Goal: Task Accomplishment & Management: Complete application form

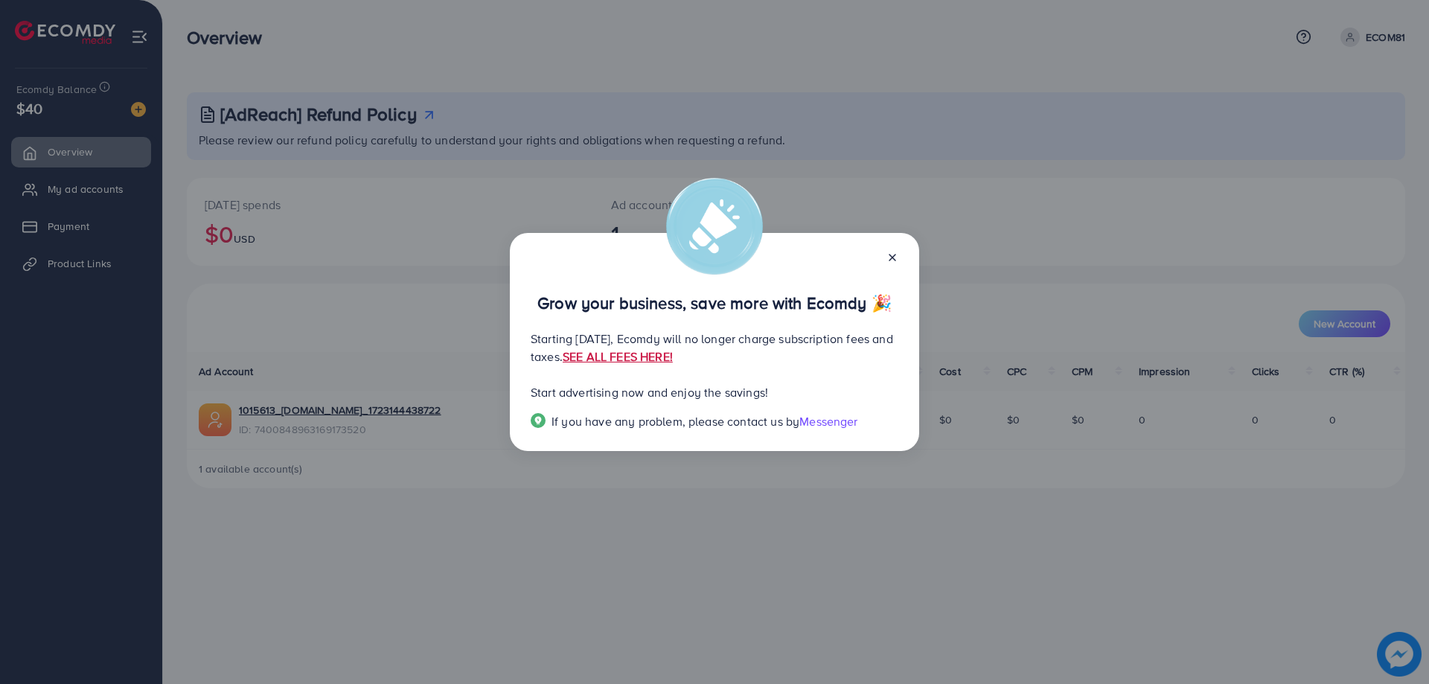
click at [673, 359] on link "SEE ALL FEES HERE!" at bounding box center [618, 356] width 110 height 16
click at [893, 267] on div "Grow your business, save more with Ecomdy 🎉" at bounding box center [715, 288] width 368 height 47
click at [888, 257] on icon at bounding box center [893, 258] width 12 height 12
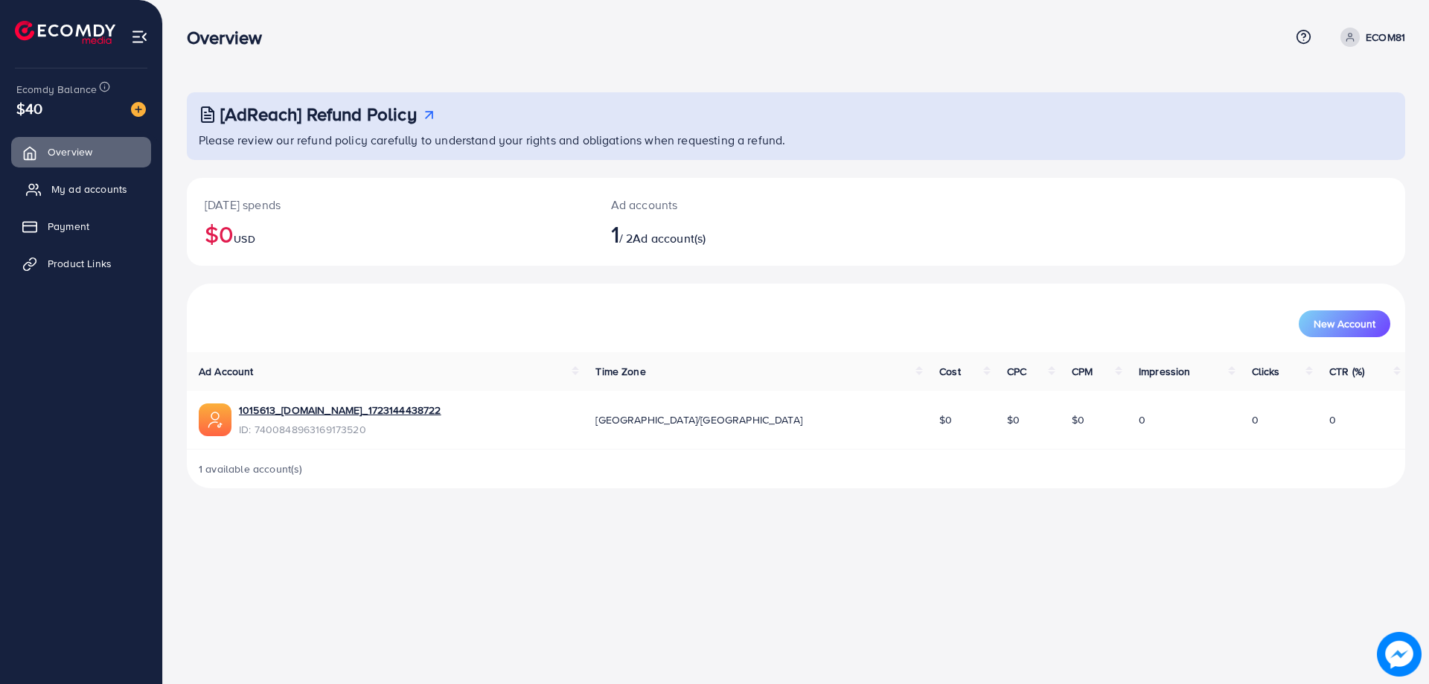
click at [103, 194] on span "My ad accounts" at bounding box center [89, 189] width 76 height 15
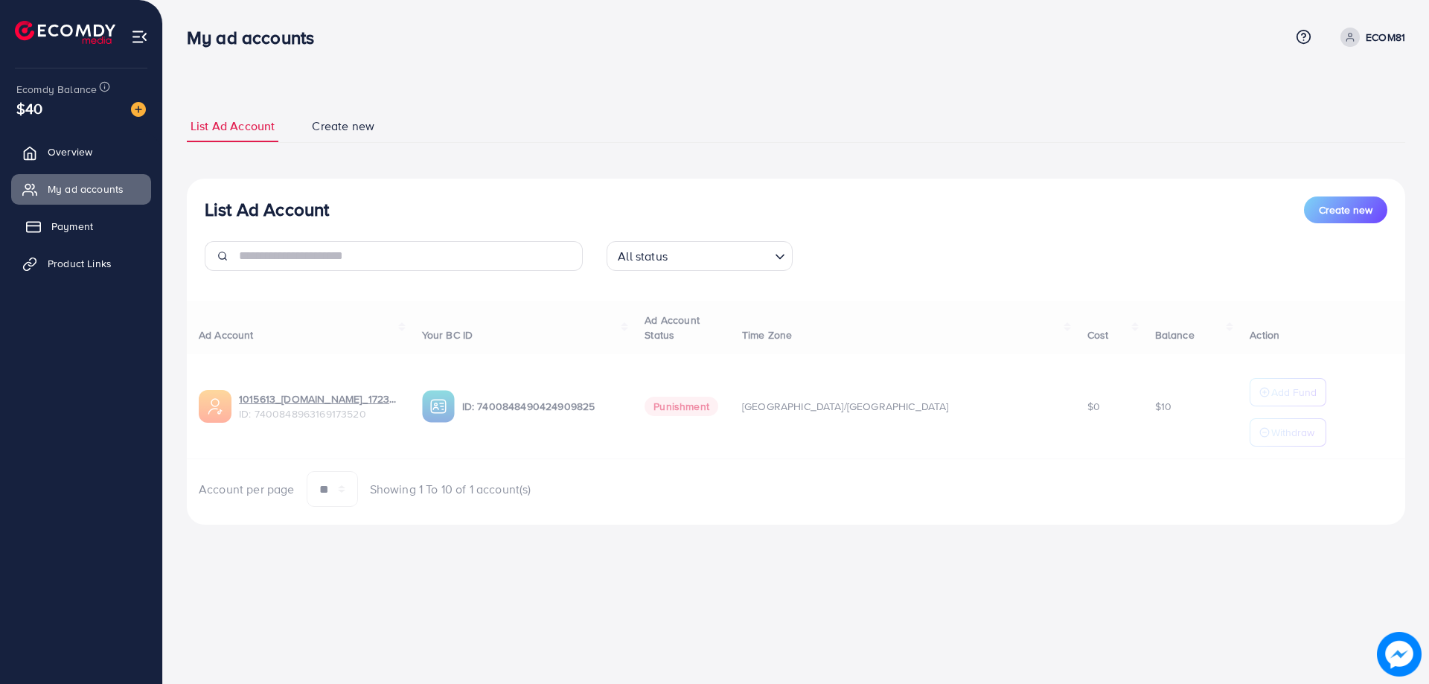
click at [101, 217] on link "Payment" at bounding box center [81, 226] width 140 height 30
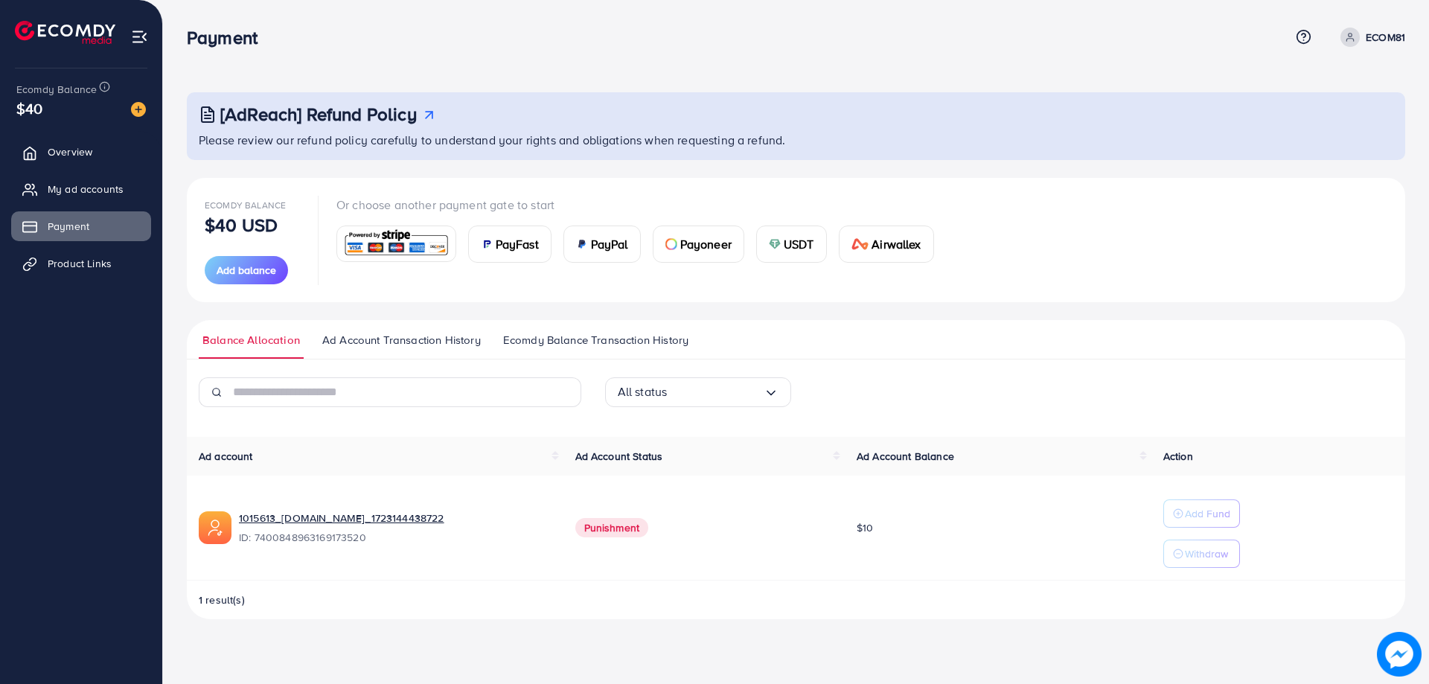
click at [775, 244] on img at bounding box center [775, 244] width 12 height 12
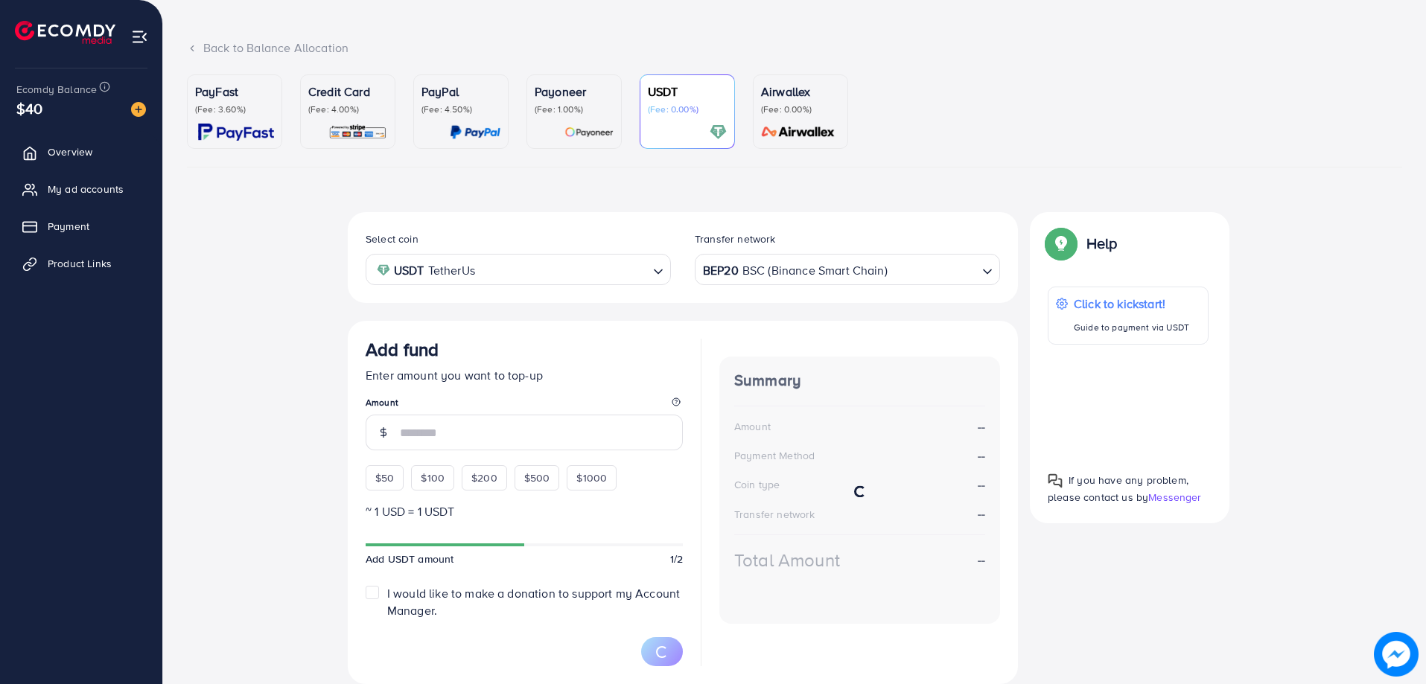
scroll to position [124, 0]
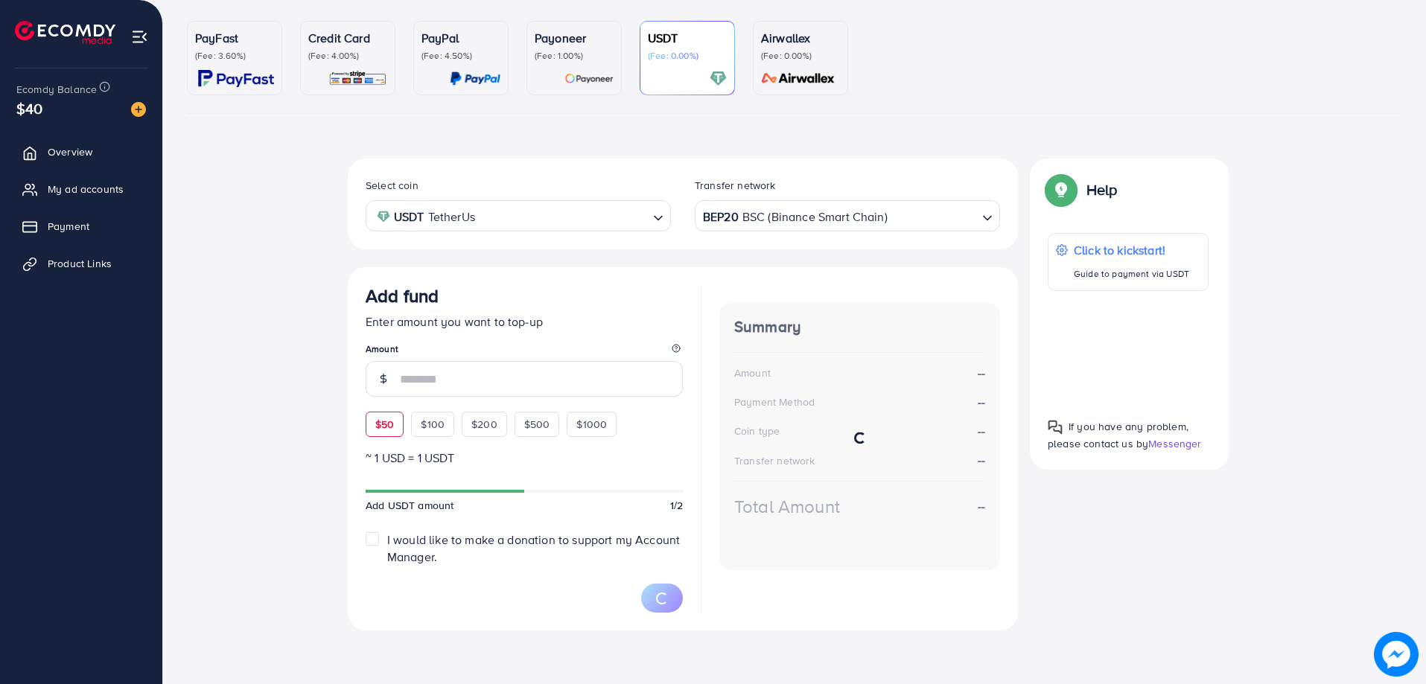
click at [392, 418] on div "Add fund Enter amount you want to top-up Amount $50 $100 $200 $500 $1000" at bounding box center [524, 361] width 317 height 152
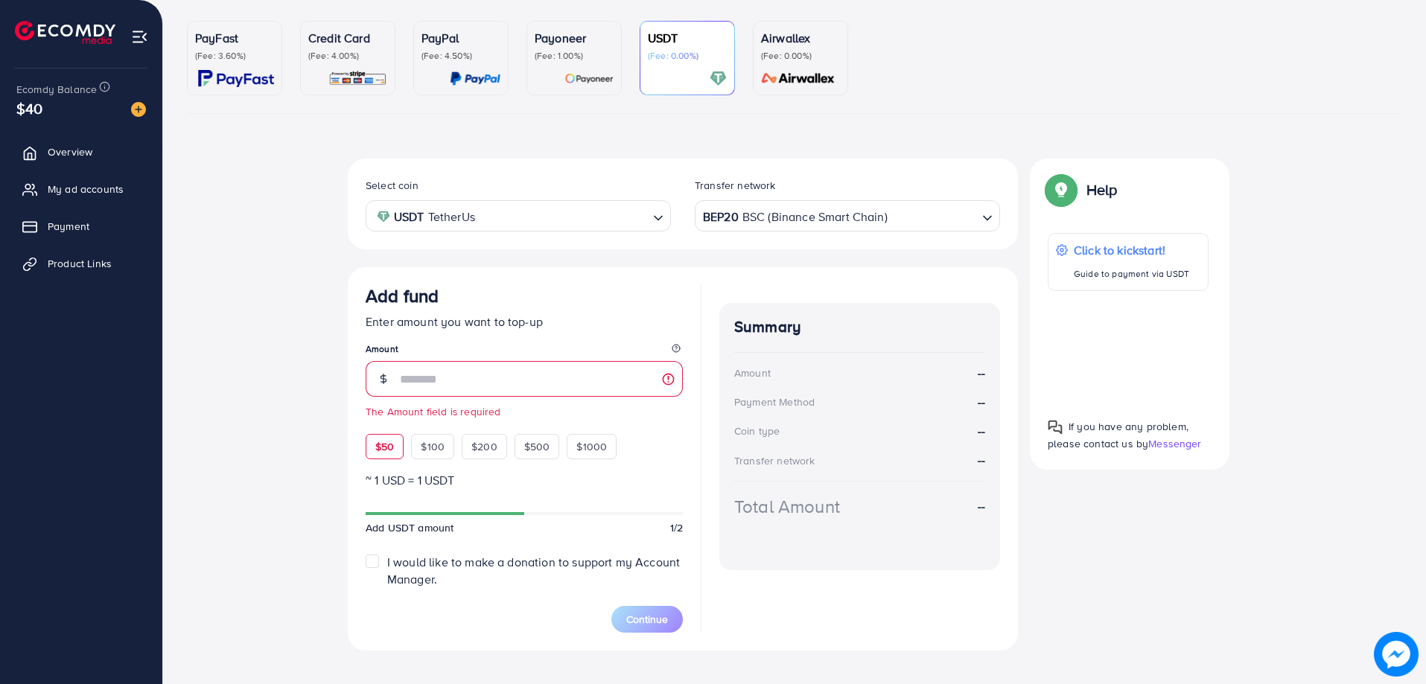
click at [396, 438] on div "$50" at bounding box center [385, 446] width 38 height 25
type input "**"
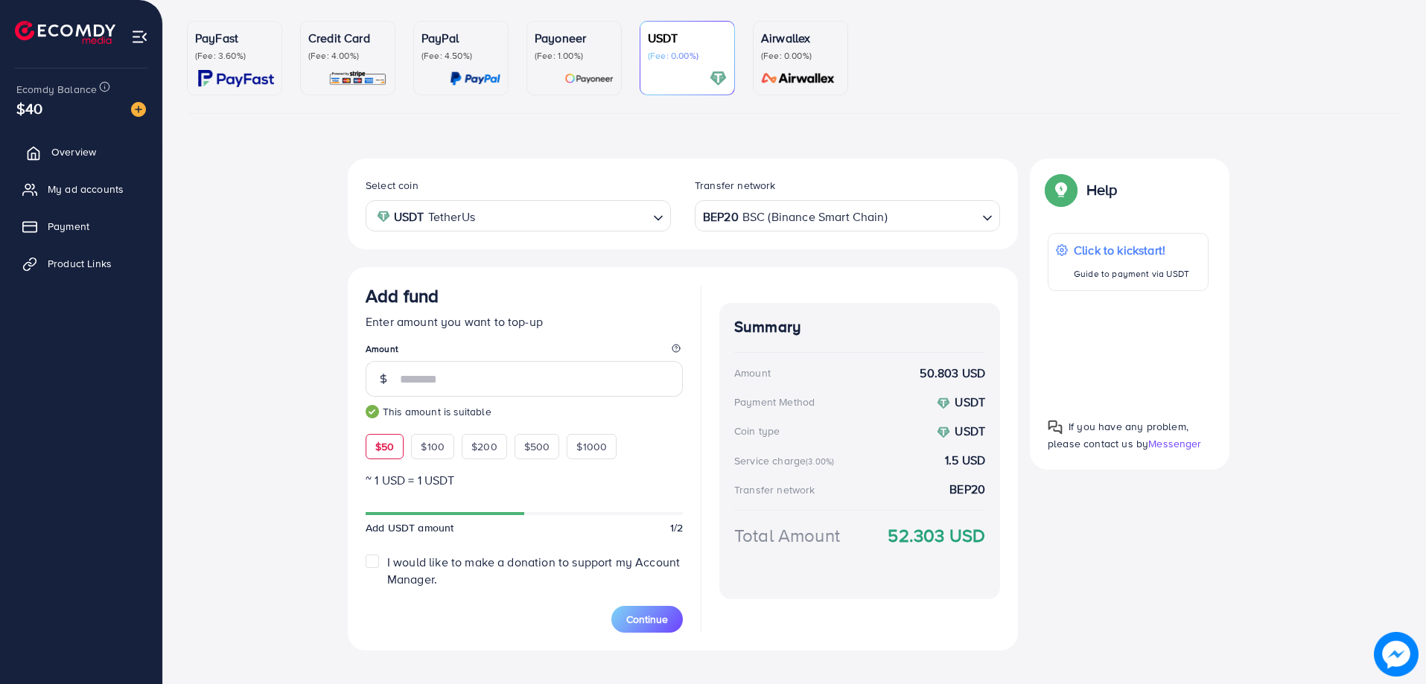
click at [88, 151] on span "Overview" at bounding box center [73, 151] width 45 height 15
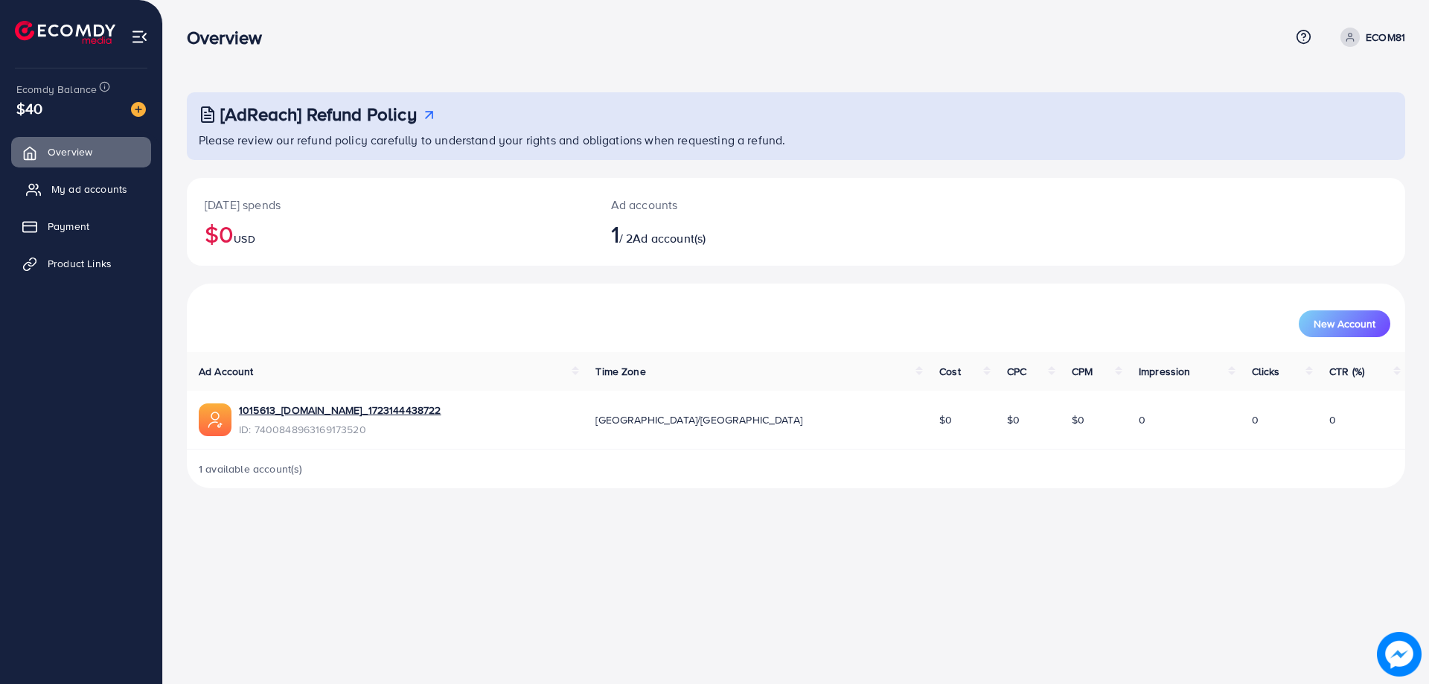
click at [83, 198] on link "My ad accounts" at bounding box center [81, 189] width 140 height 30
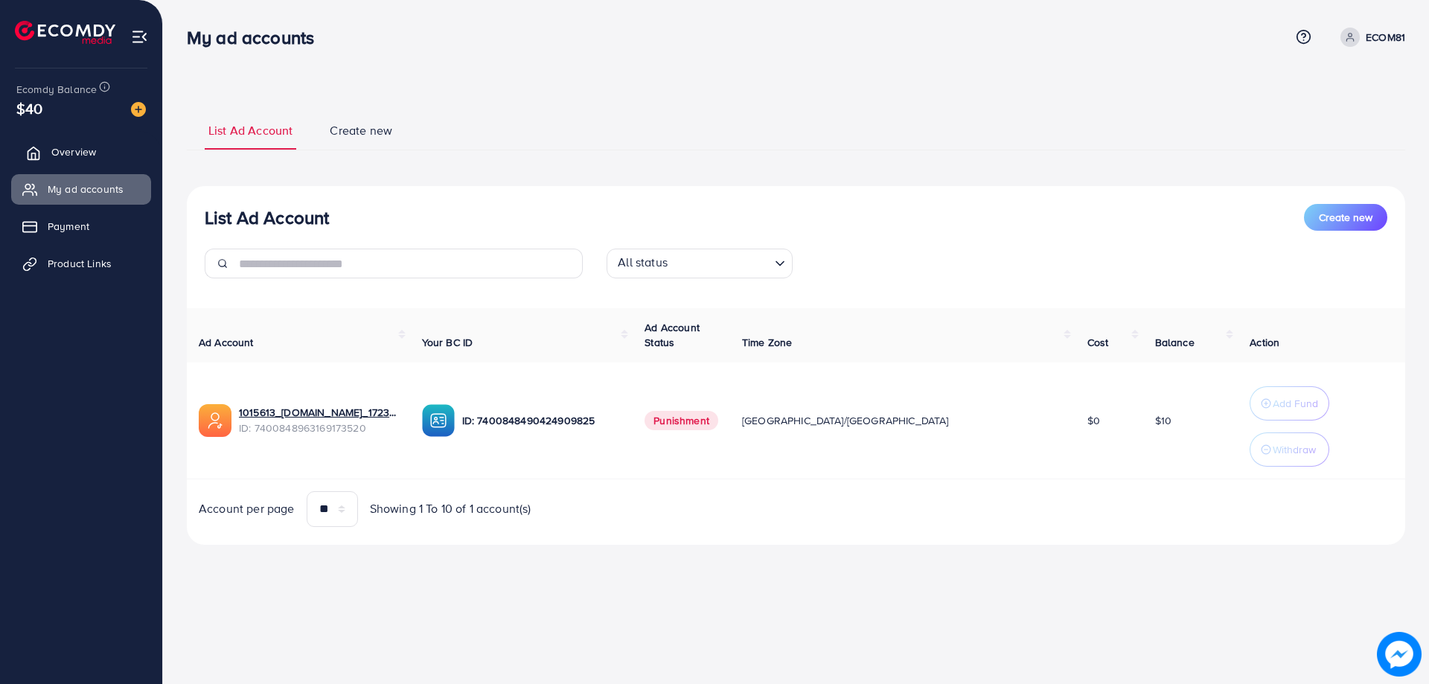
click at [83, 147] on span "Overview" at bounding box center [73, 151] width 45 height 15
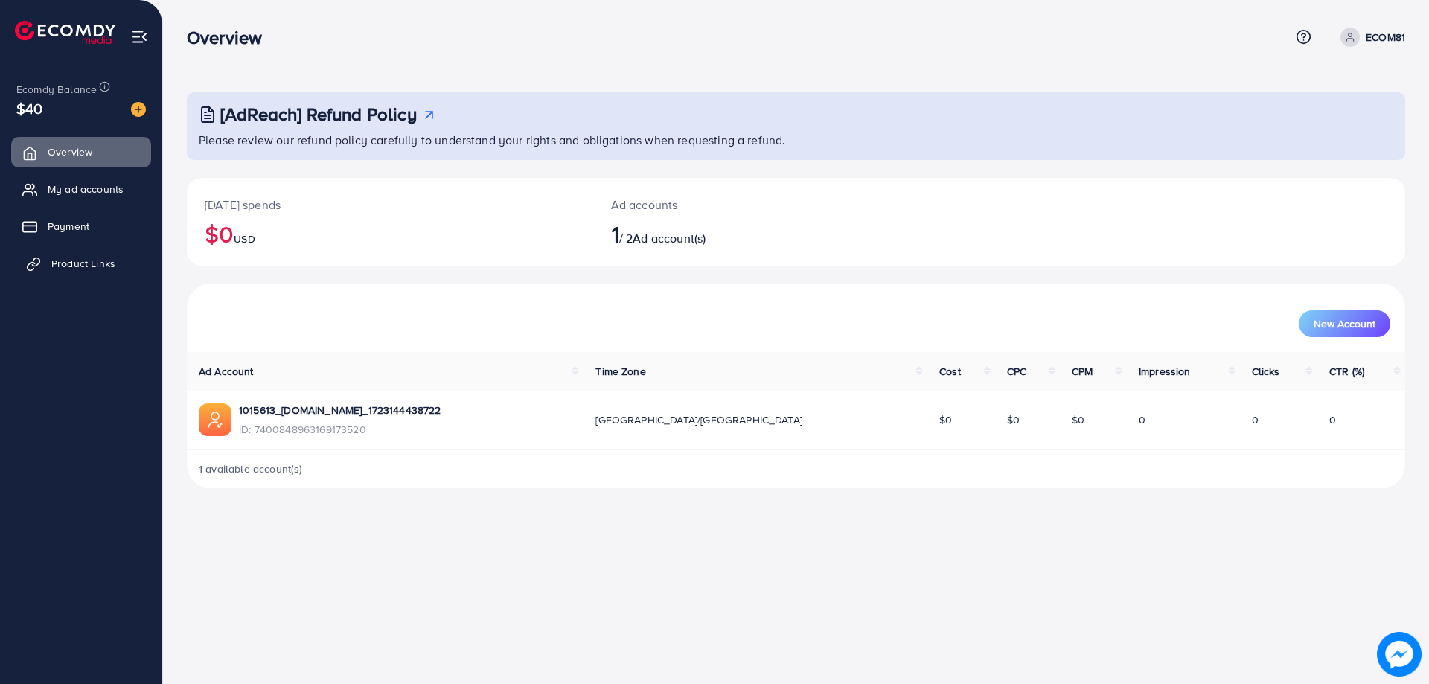
click at [115, 258] on link "Product Links" at bounding box center [81, 264] width 140 height 30
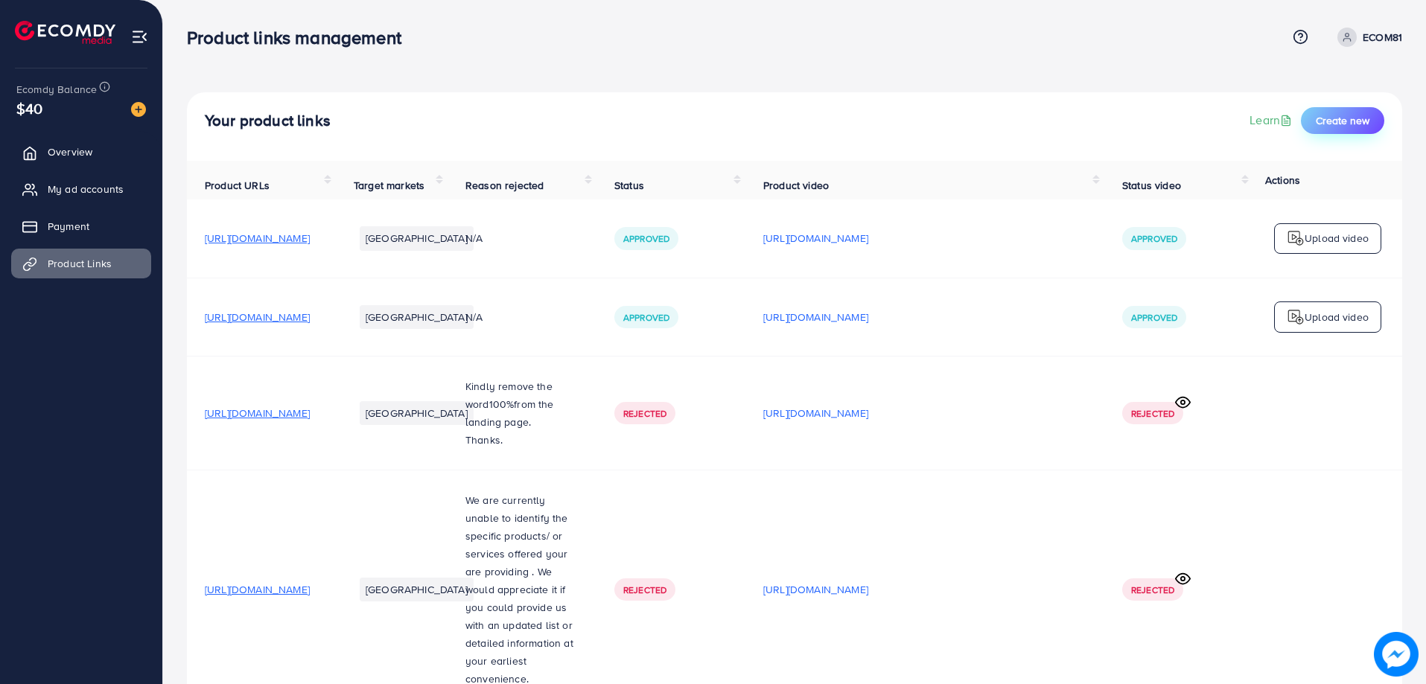
click at [1334, 118] on span "Create new" at bounding box center [1342, 120] width 54 height 15
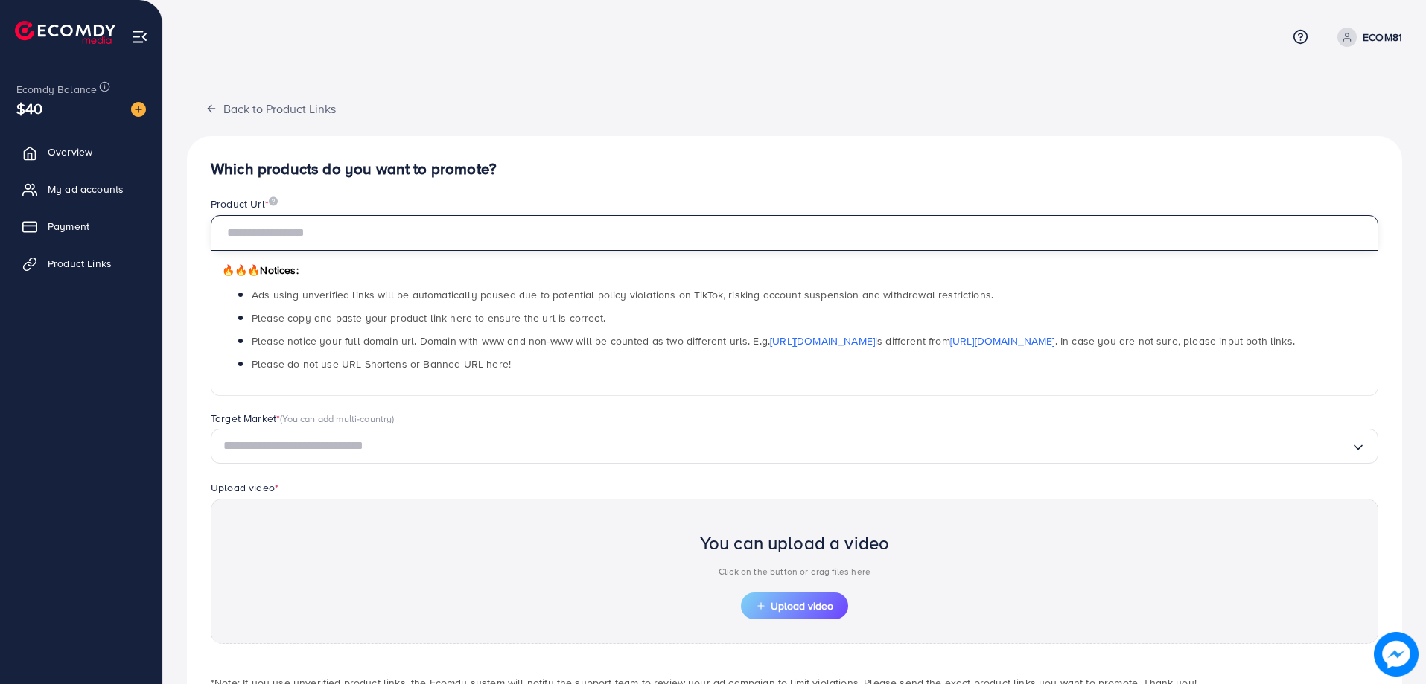
click at [534, 242] on input "text" at bounding box center [794, 233] width 1167 height 36
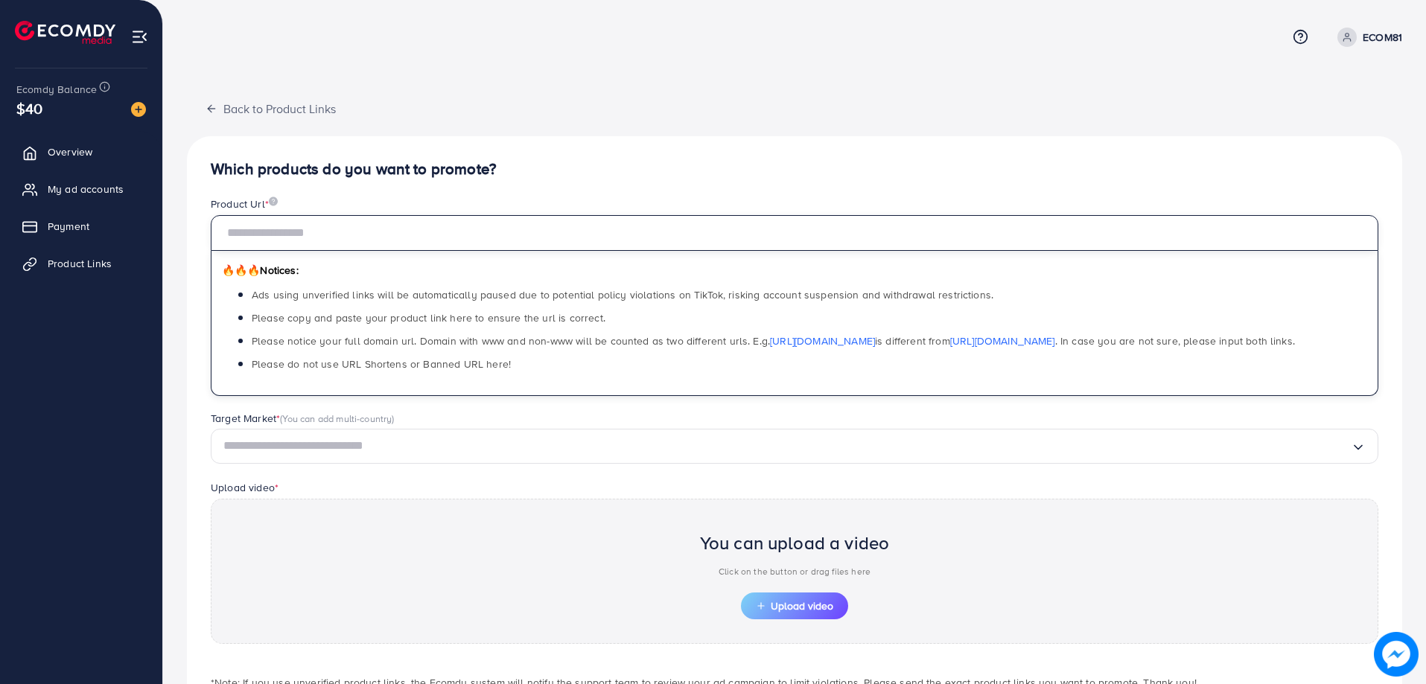
paste input "**********"
type input "**********"
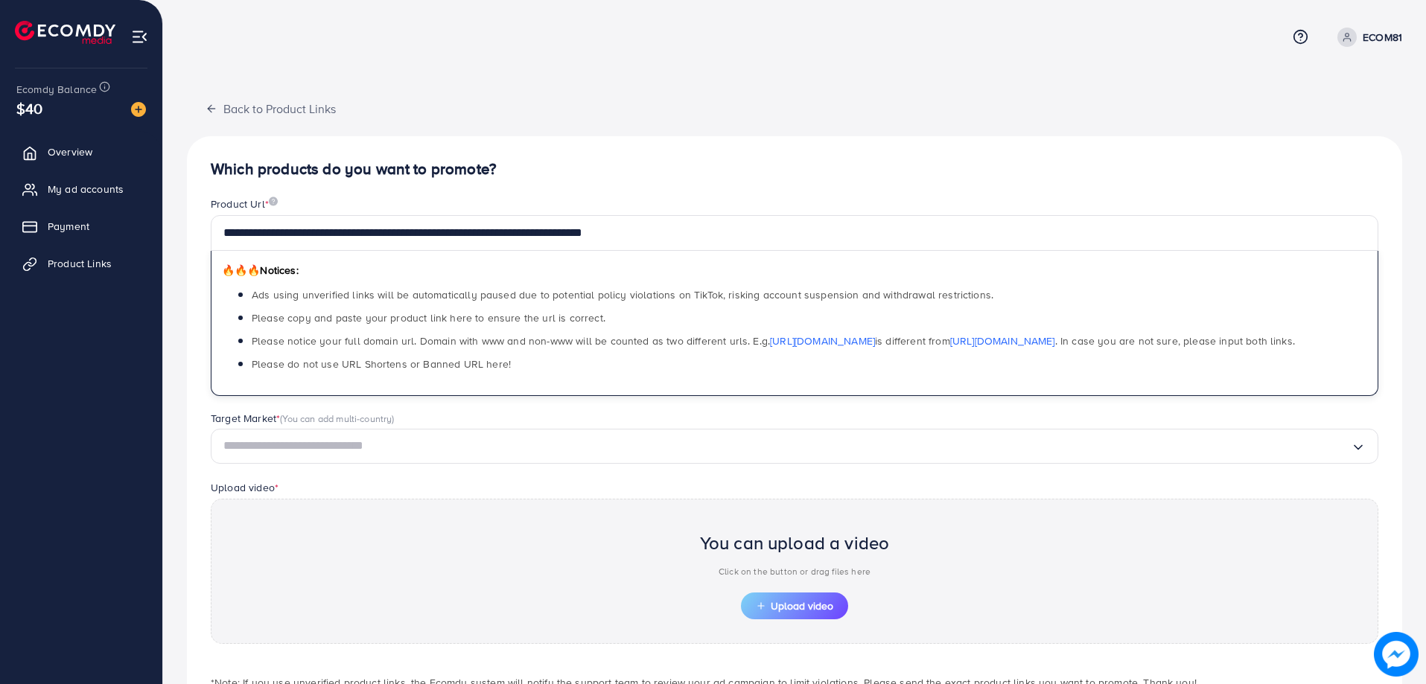
click at [476, 456] on input "Search for option" at bounding box center [786, 446] width 1127 height 23
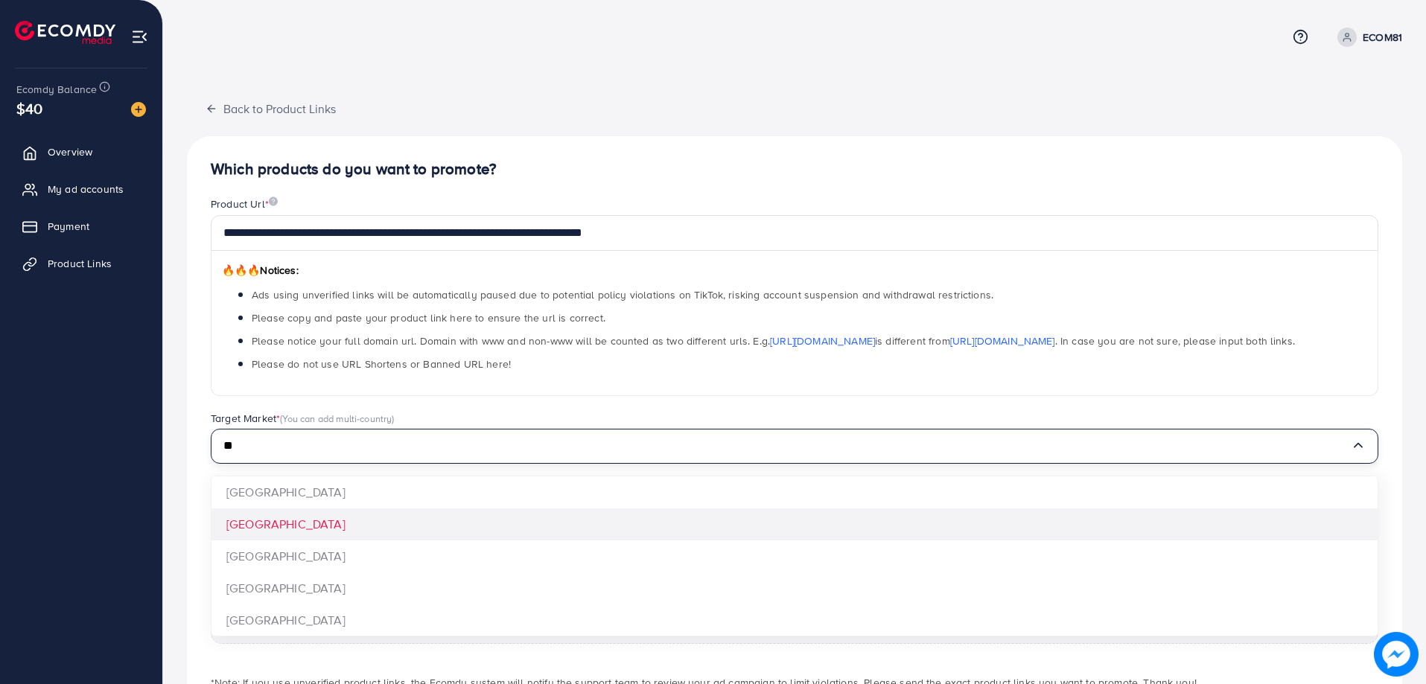
type input "**"
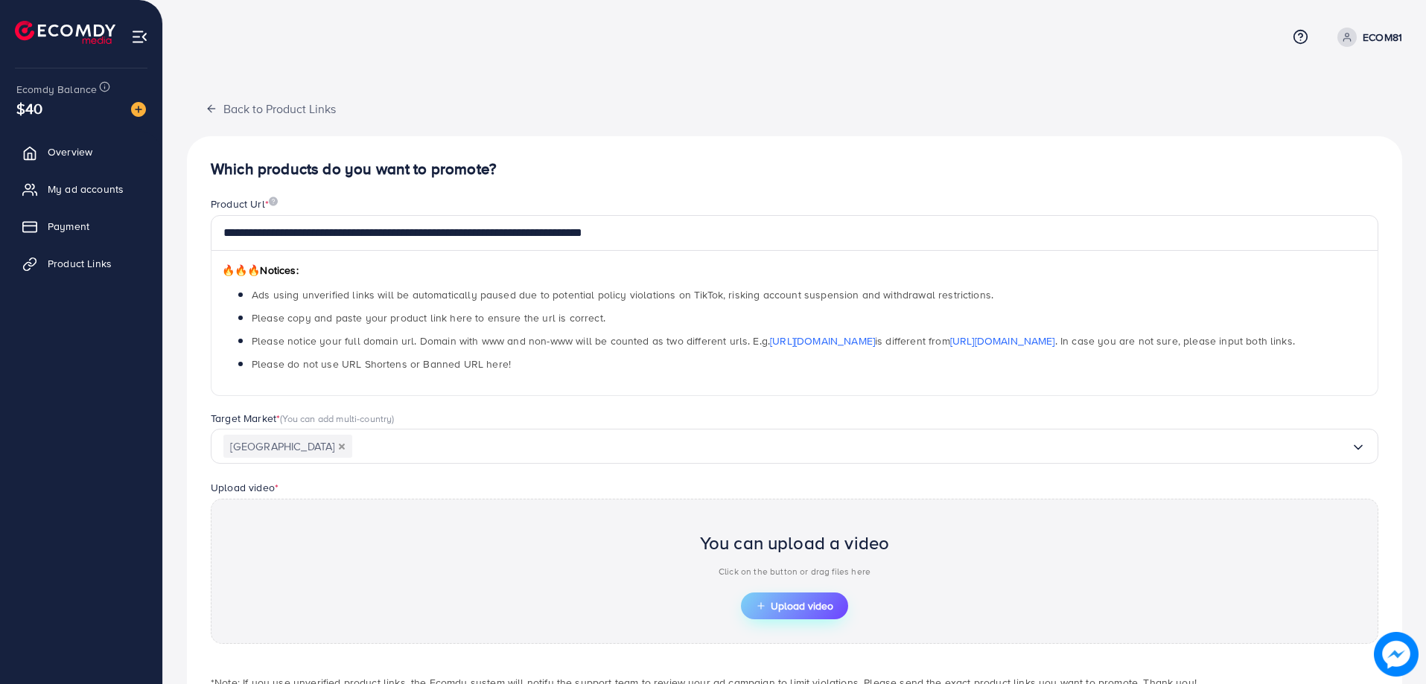
click at [779, 607] on span "Upload video" at bounding box center [794, 606] width 77 height 10
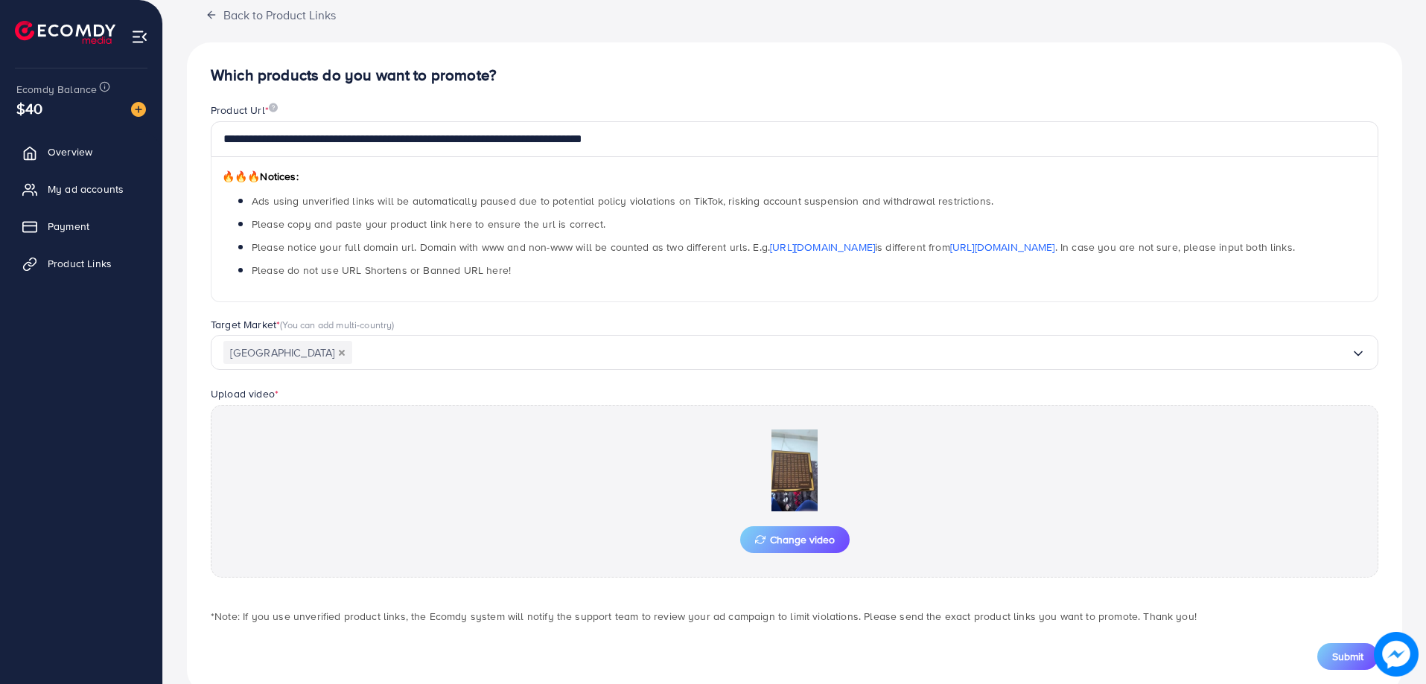
scroll to position [127, 0]
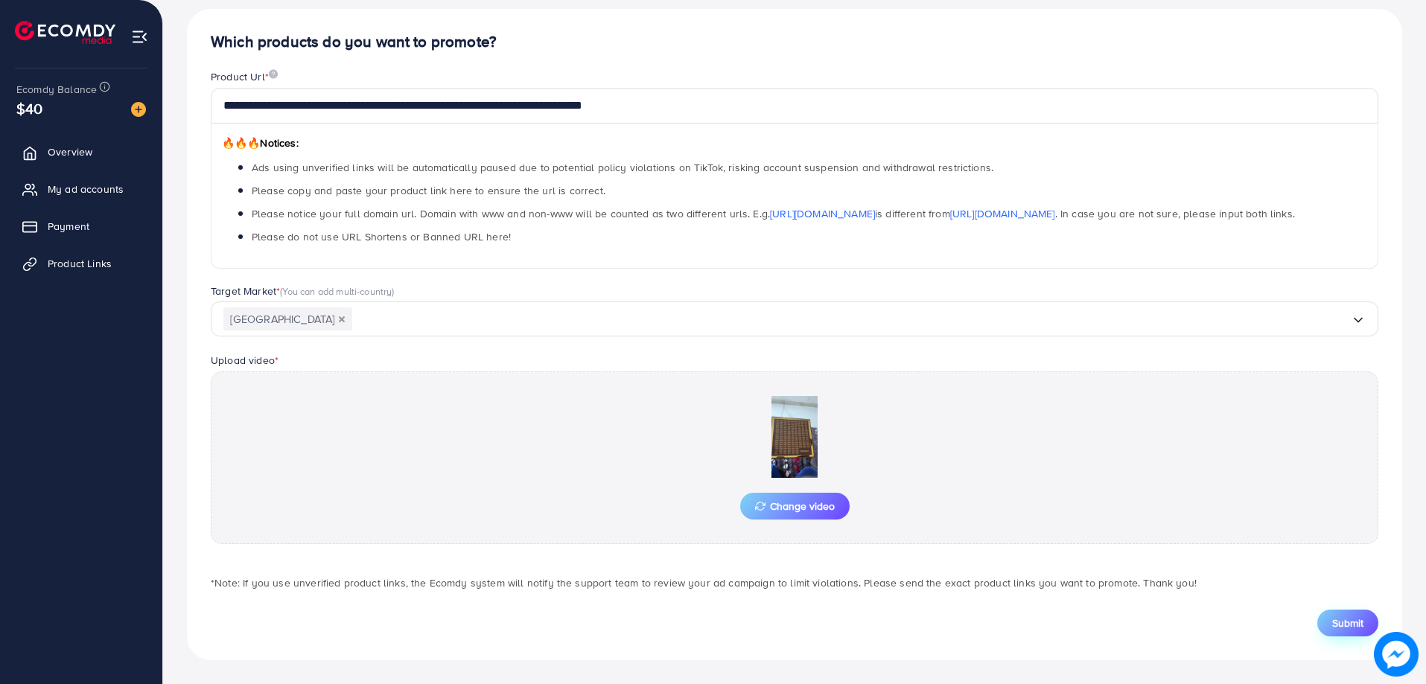
click at [1342, 627] on span "Submit" at bounding box center [1347, 623] width 31 height 15
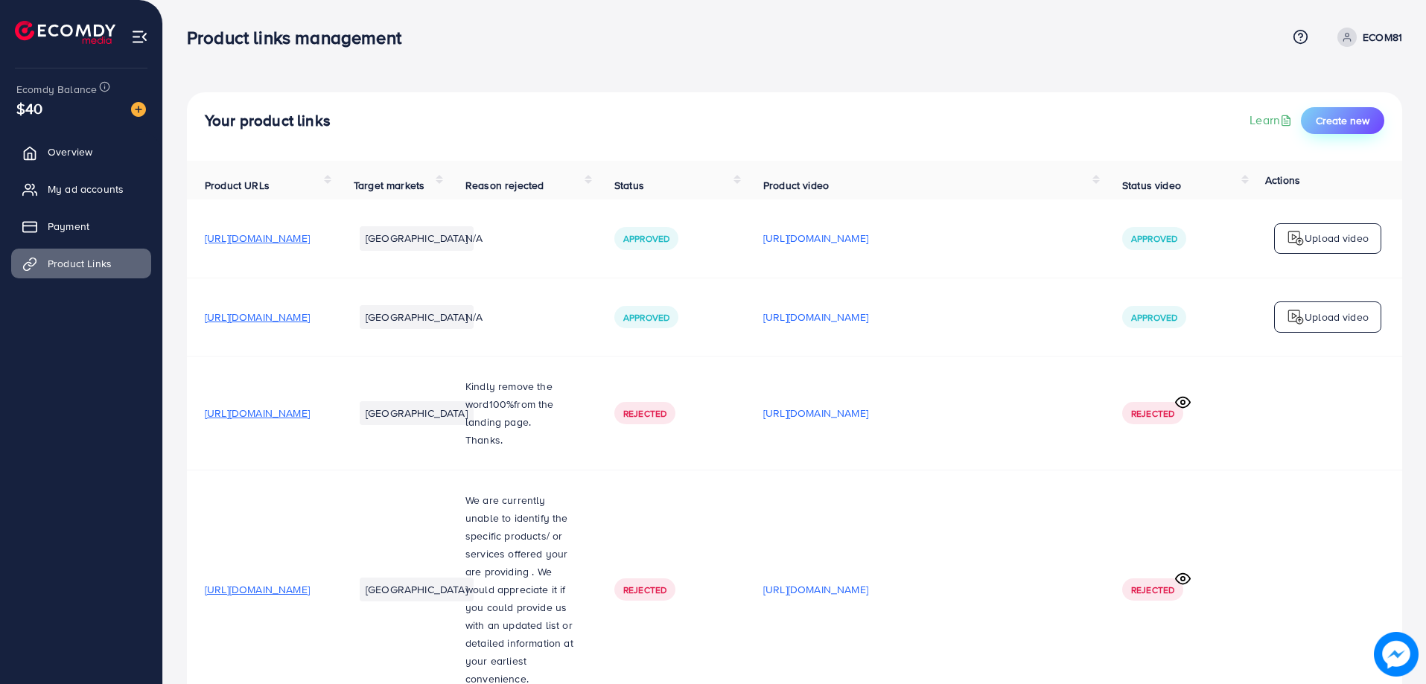
click at [1327, 122] on span "Create new" at bounding box center [1342, 120] width 54 height 15
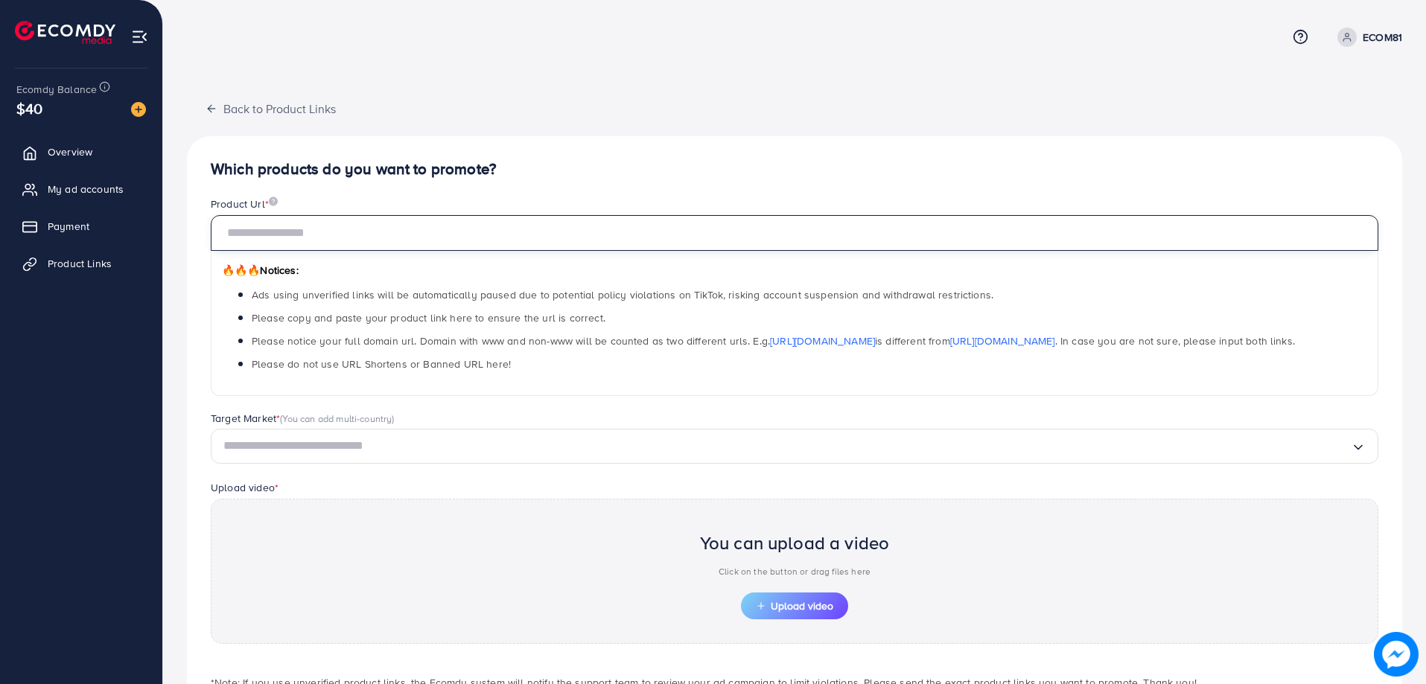
click at [488, 242] on input "text" at bounding box center [794, 233] width 1167 height 36
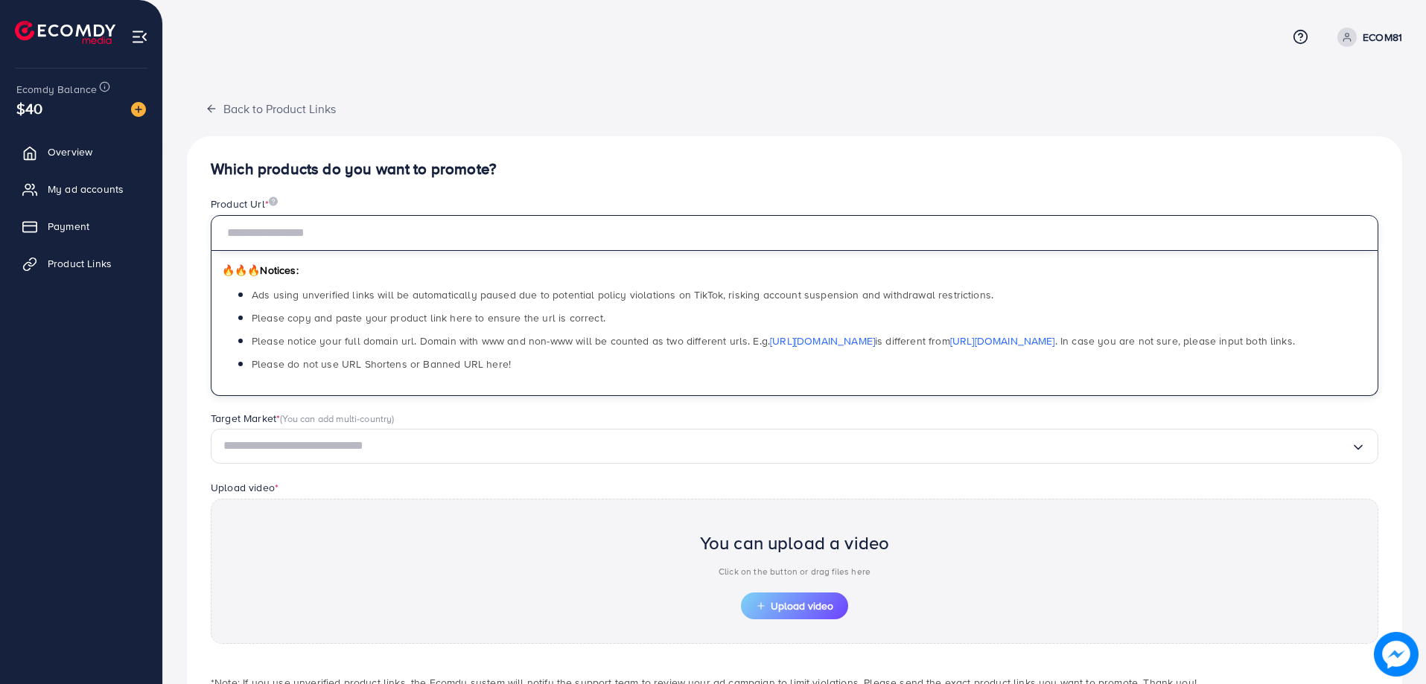
paste input "**********"
type input "**********"
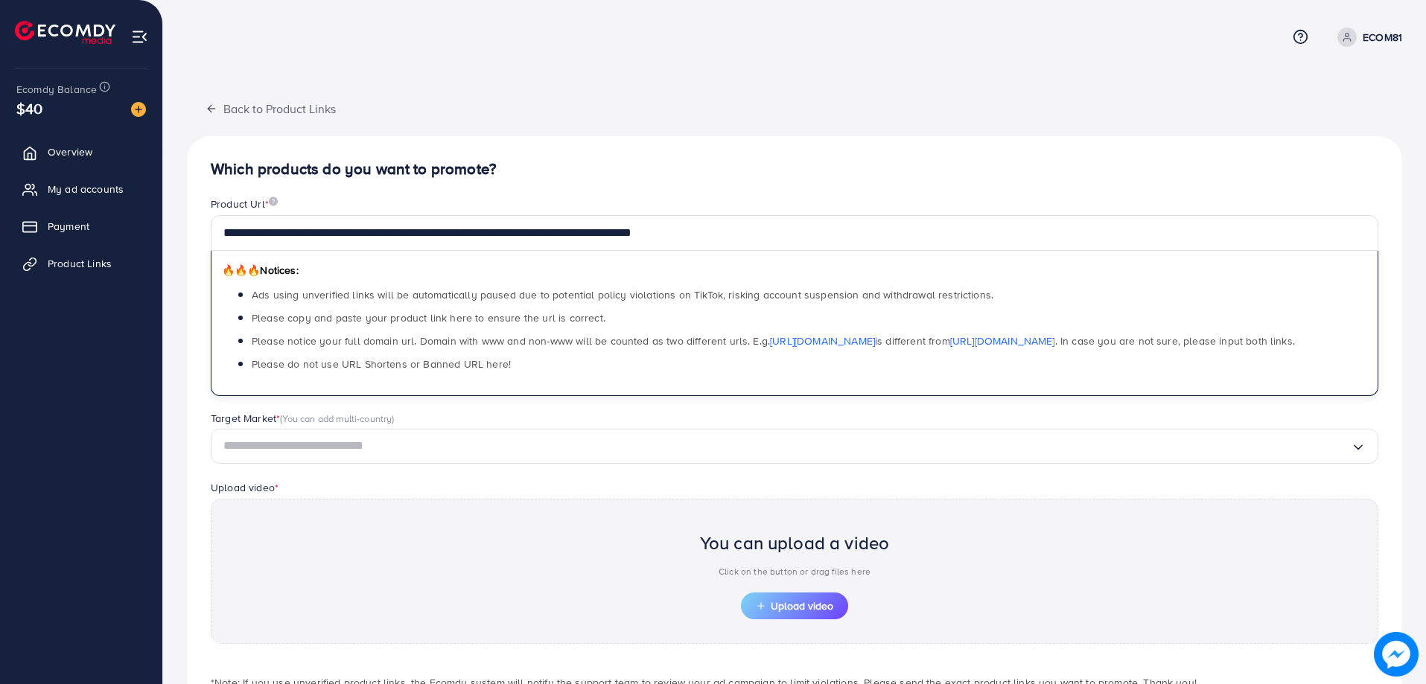
click at [592, 435] on input "Search for option" at bounding box center [786, 446] width 1127 height 23
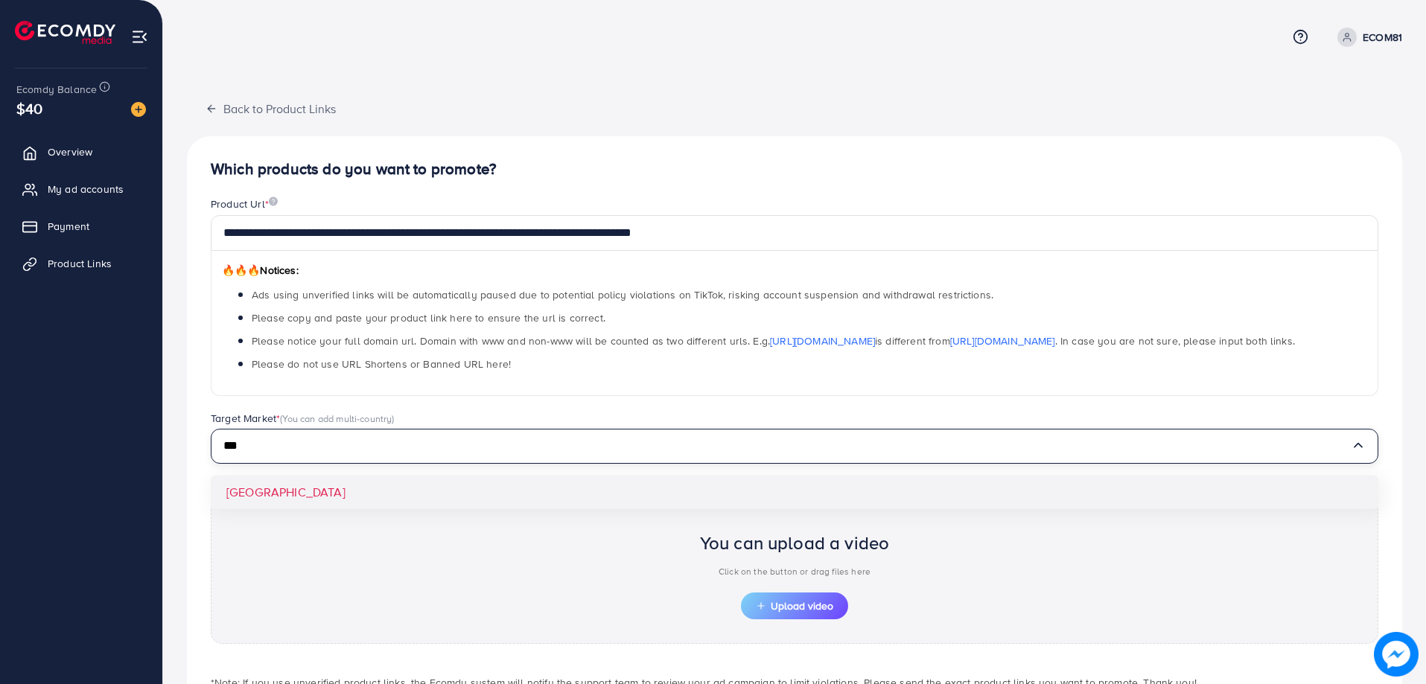
type input "***"
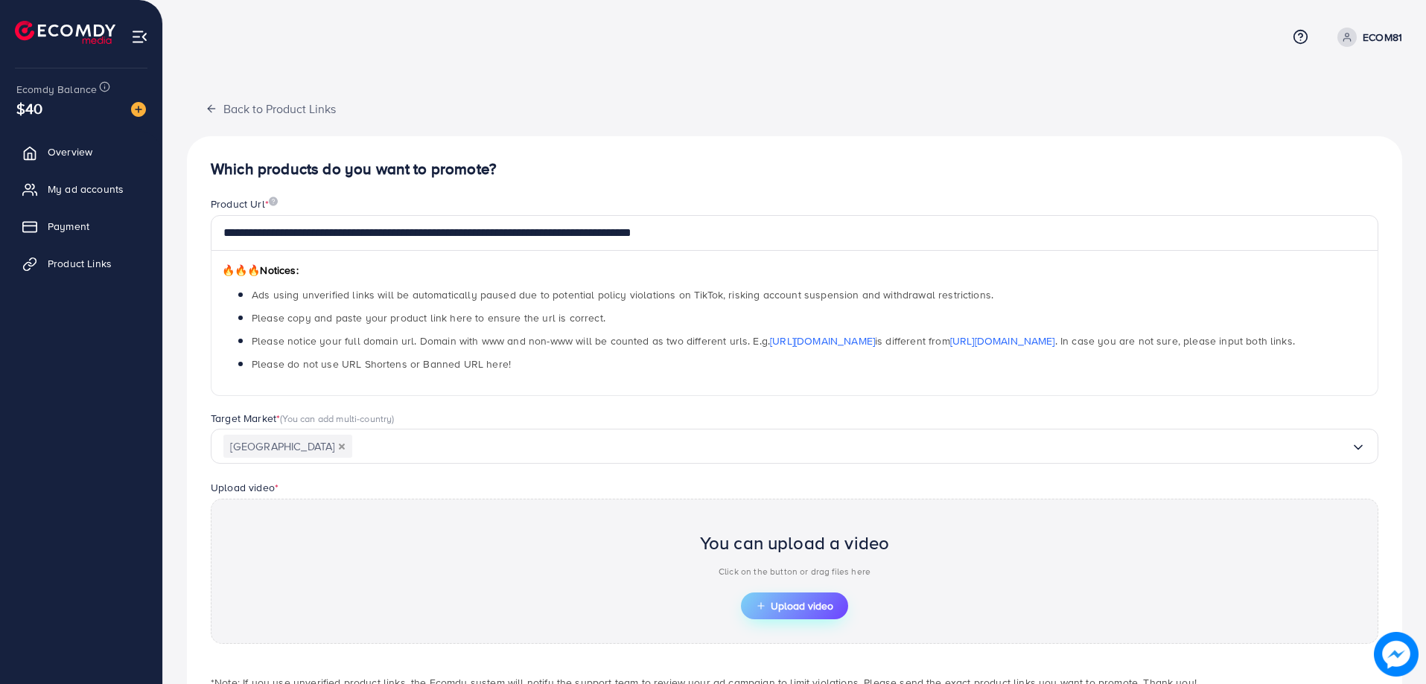
click at [763, 602] on icon "button" at bounding box center [761, 606] width 10 height 10
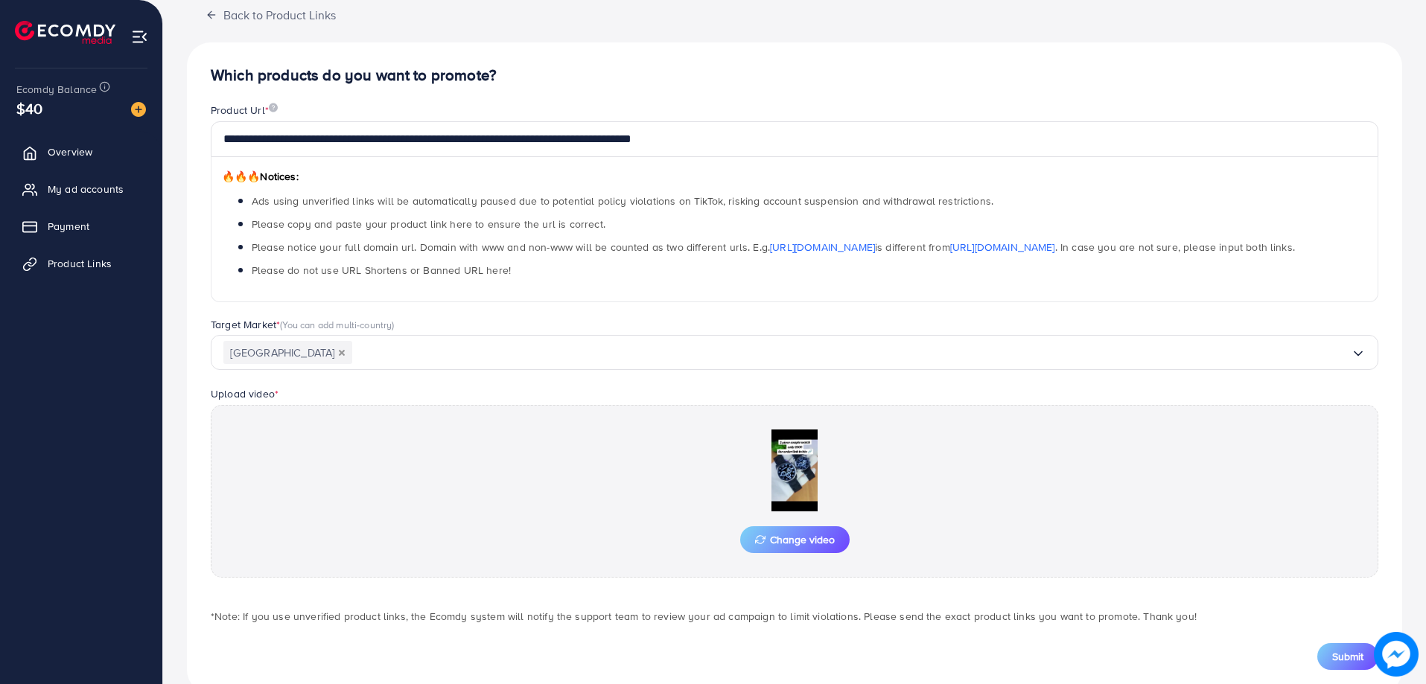
scroll to position [127, 0]
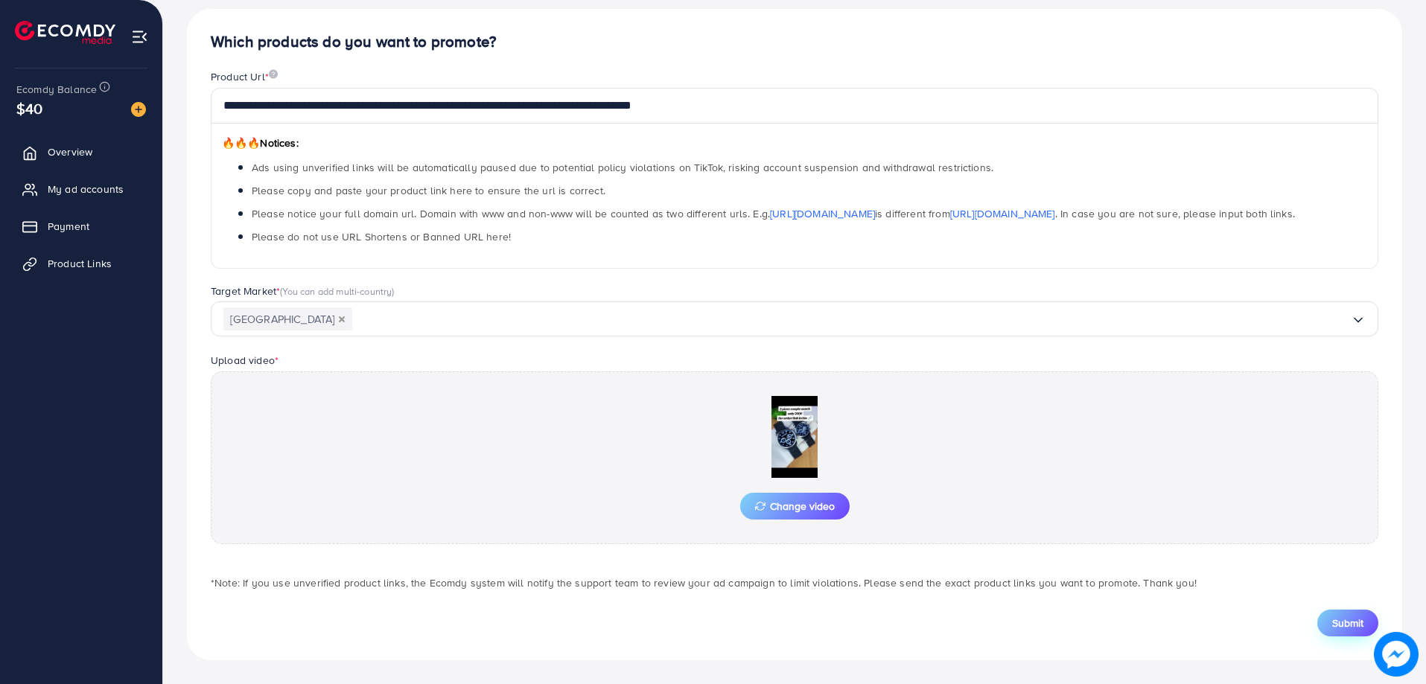
click at [1358, 625] on span "Submit" at bounding box center [1347, 623] width 31 height 15
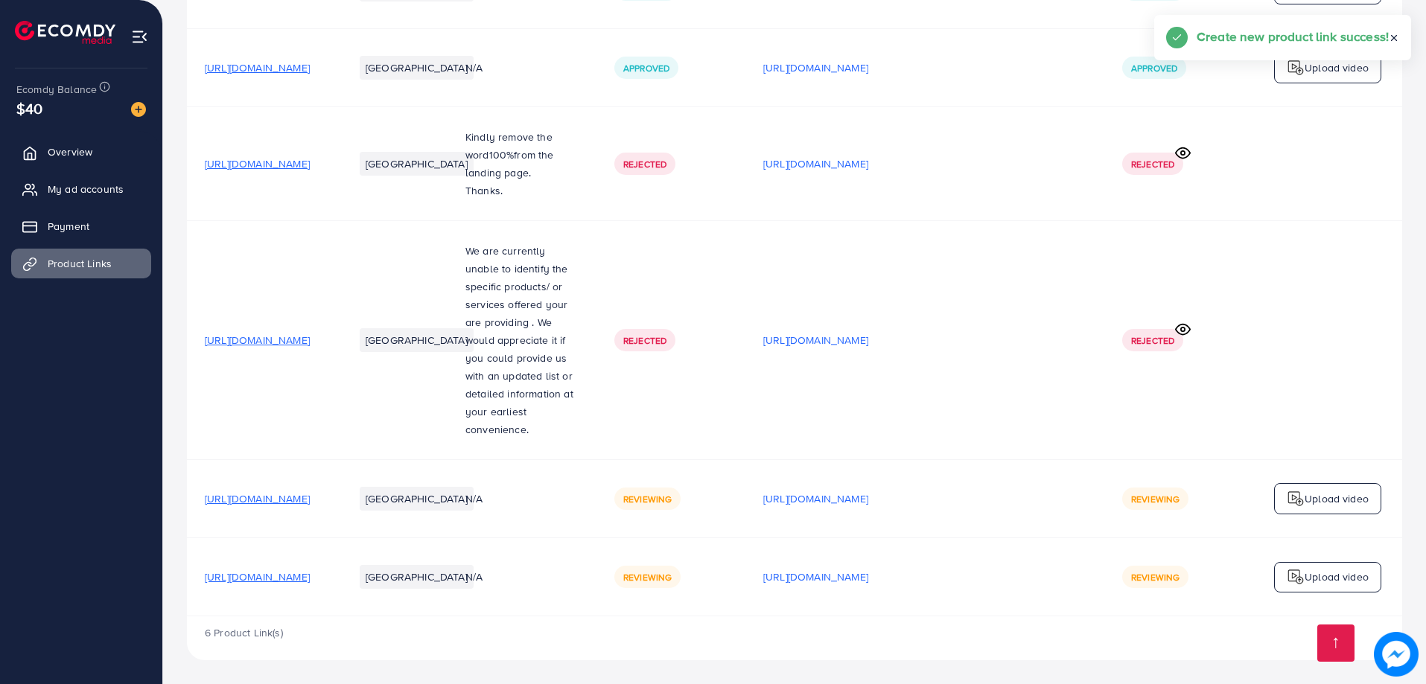
scroll to position [254, 0]
click at [1330, 576] on p "Upload video" at bounding box center [1336, 577] width 64 height 18
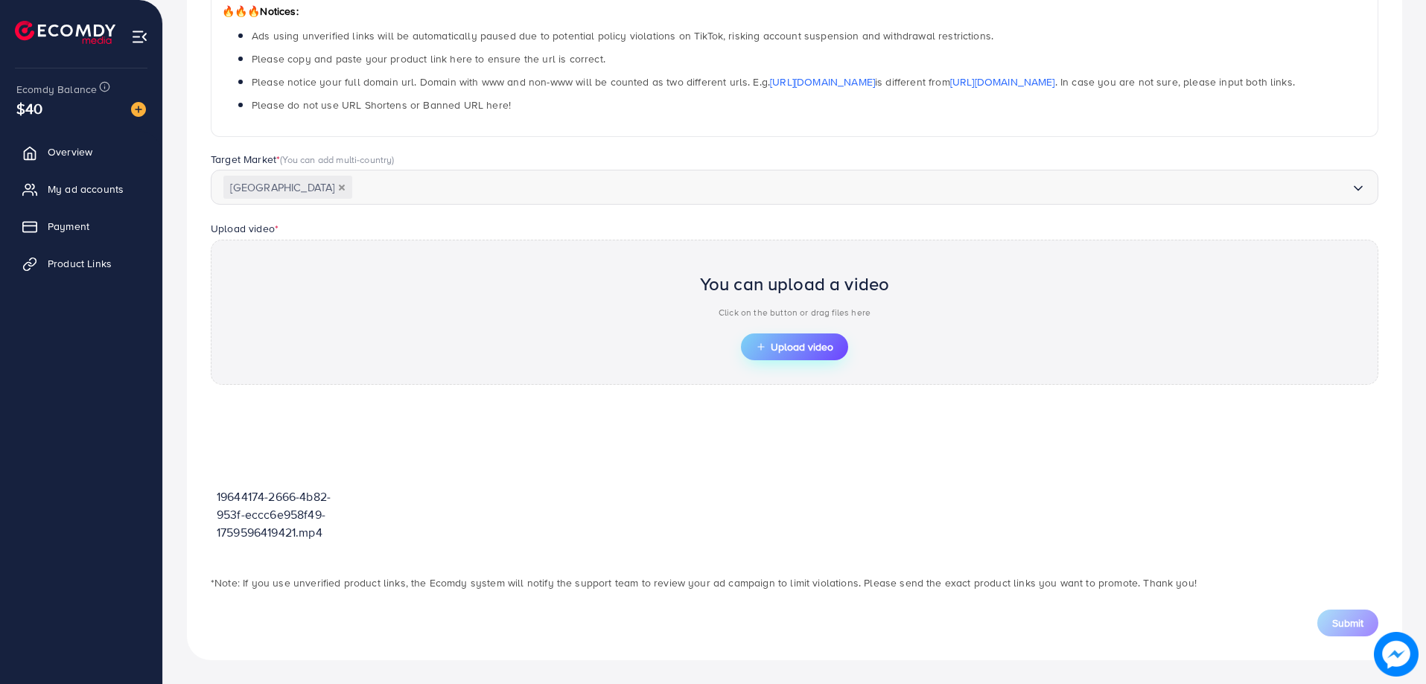
click at [782, 346] on span "Upload video" at bounding box center [794, 347] width 77 height 10
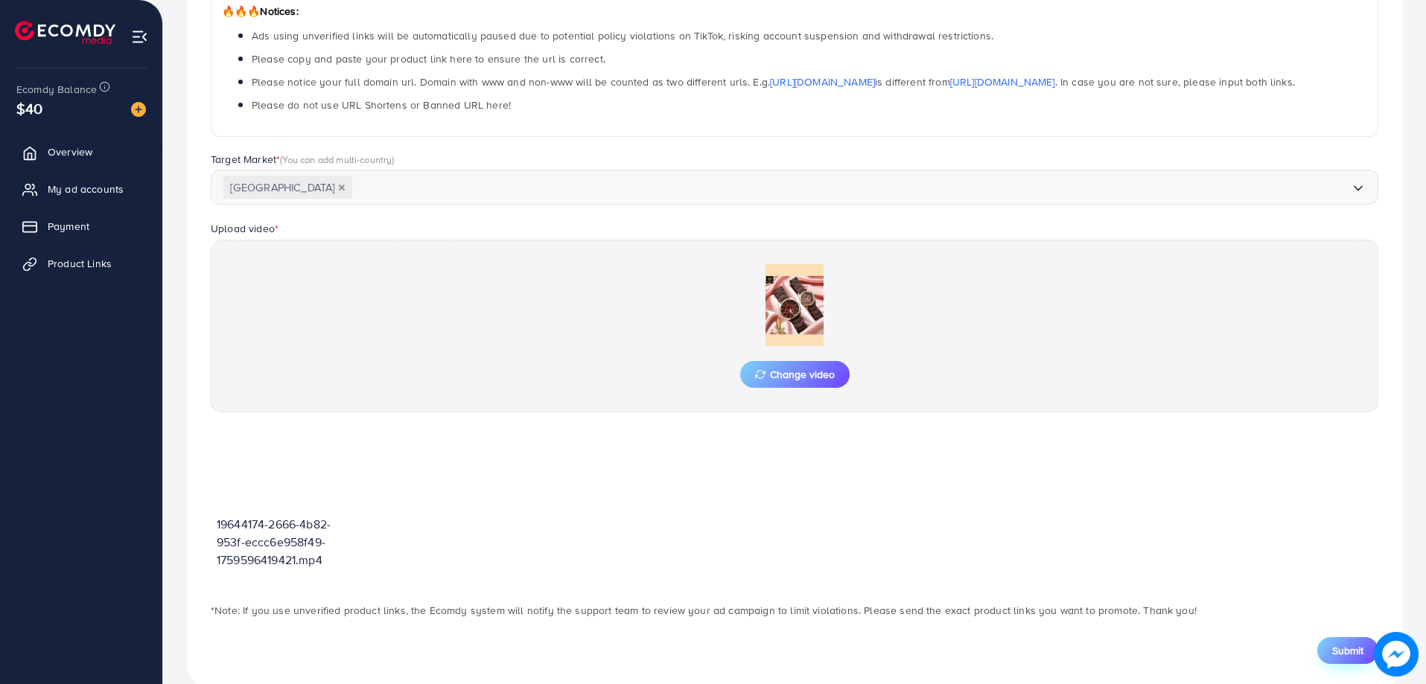
click at [1322, 653] on button "Submit" at bounding box center [1347, 650] width 61 height 27
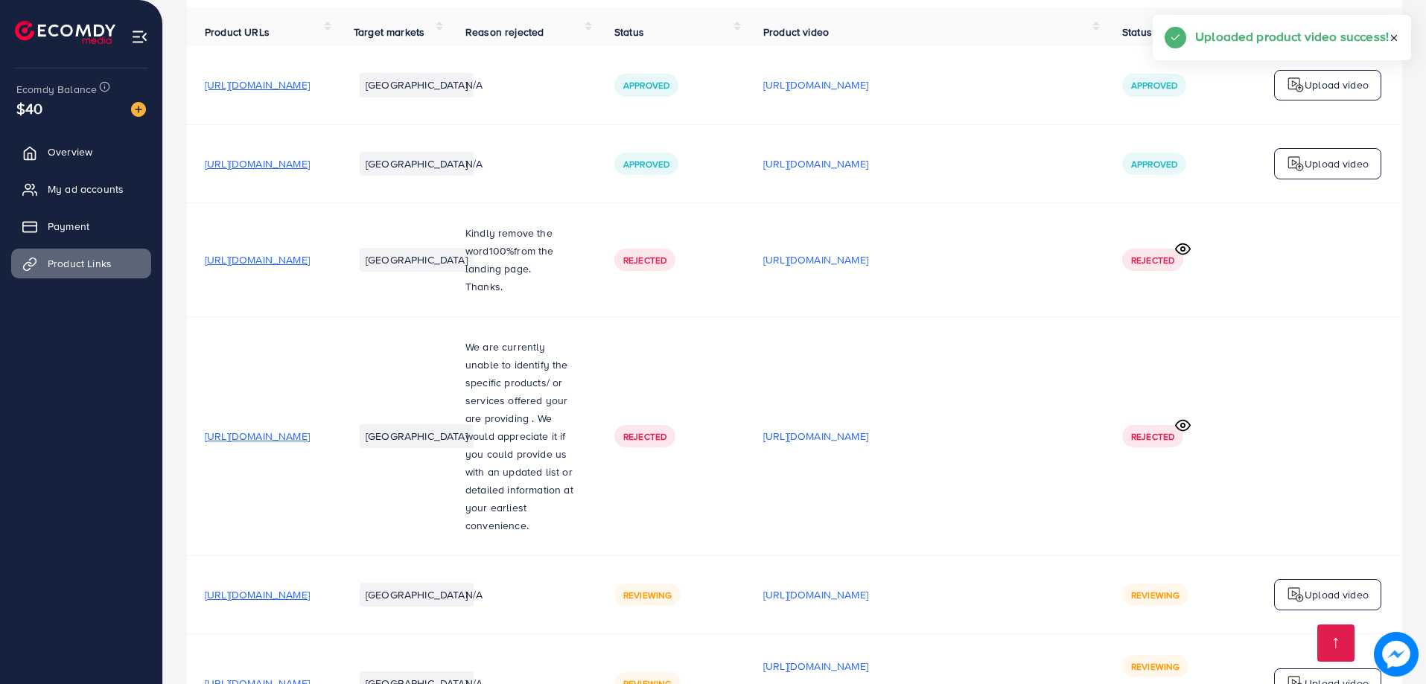
scroll to position [275, 0]
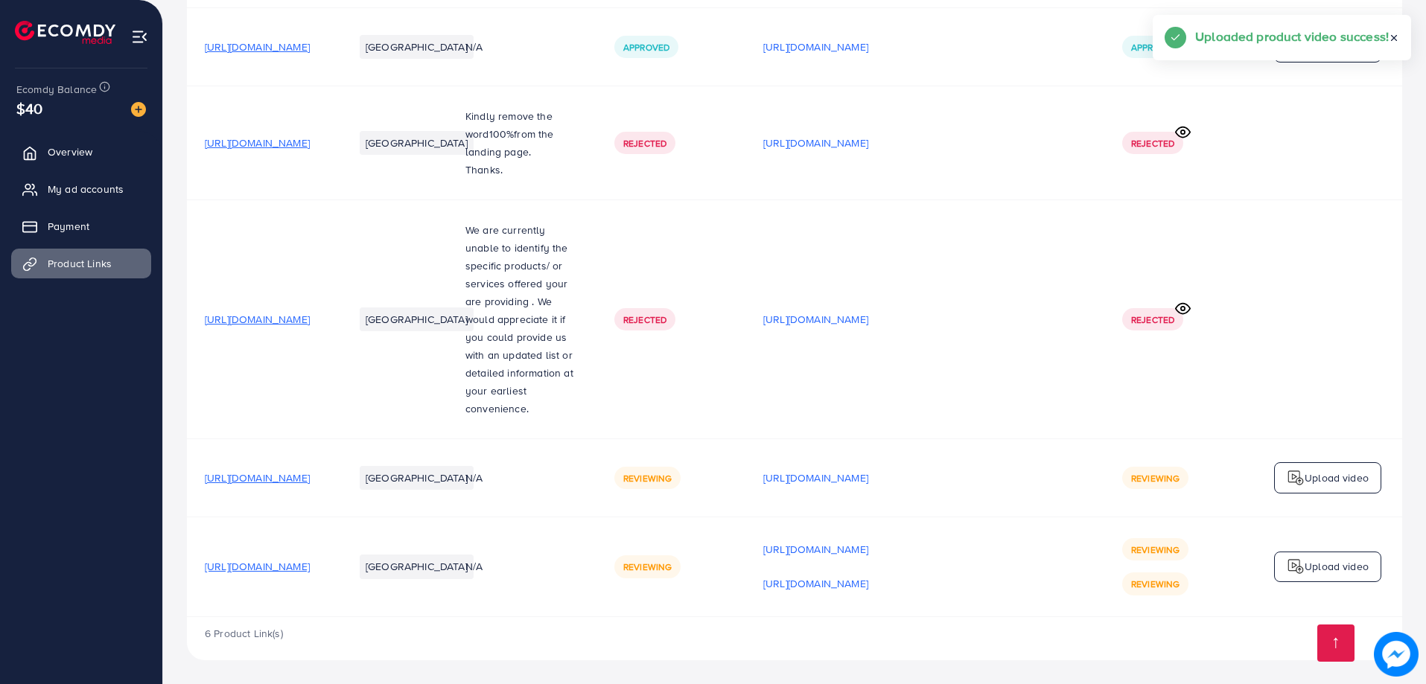
click at [1298, 570] on img at bounding box center [1295, 567] width 18 height 18
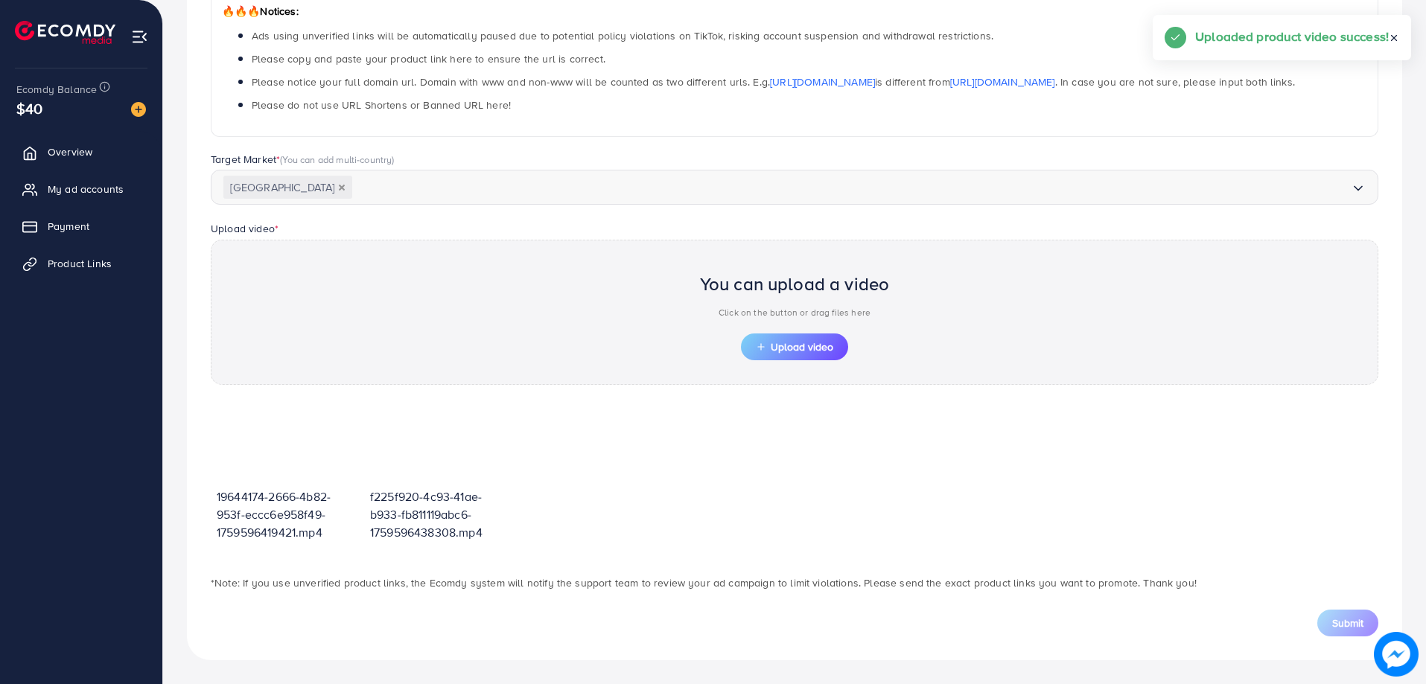
scroll to position [259, 0]
click at [784, 358] on button "Upload video" at bounding box center [794, 347] width 107 height 27
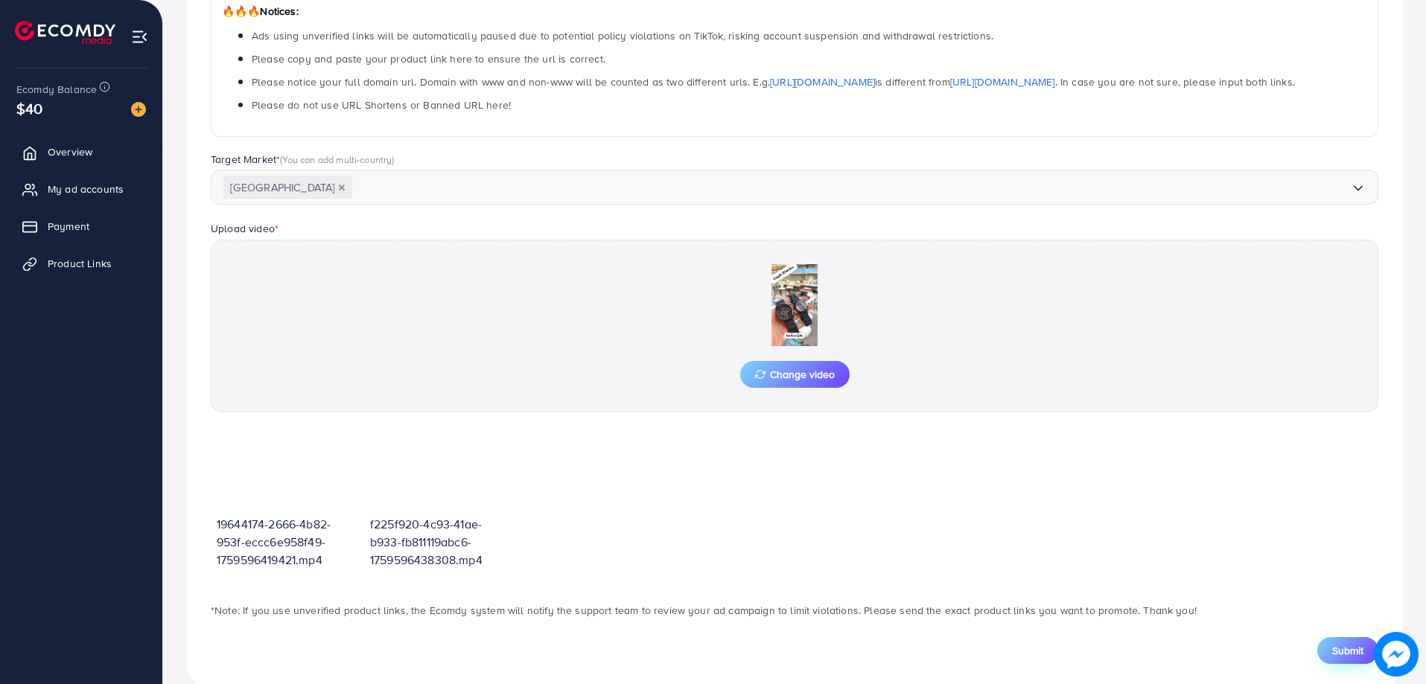
click at [1342, 652] on span "Submit" at bounding box center [1347, 650] width 31 height 15
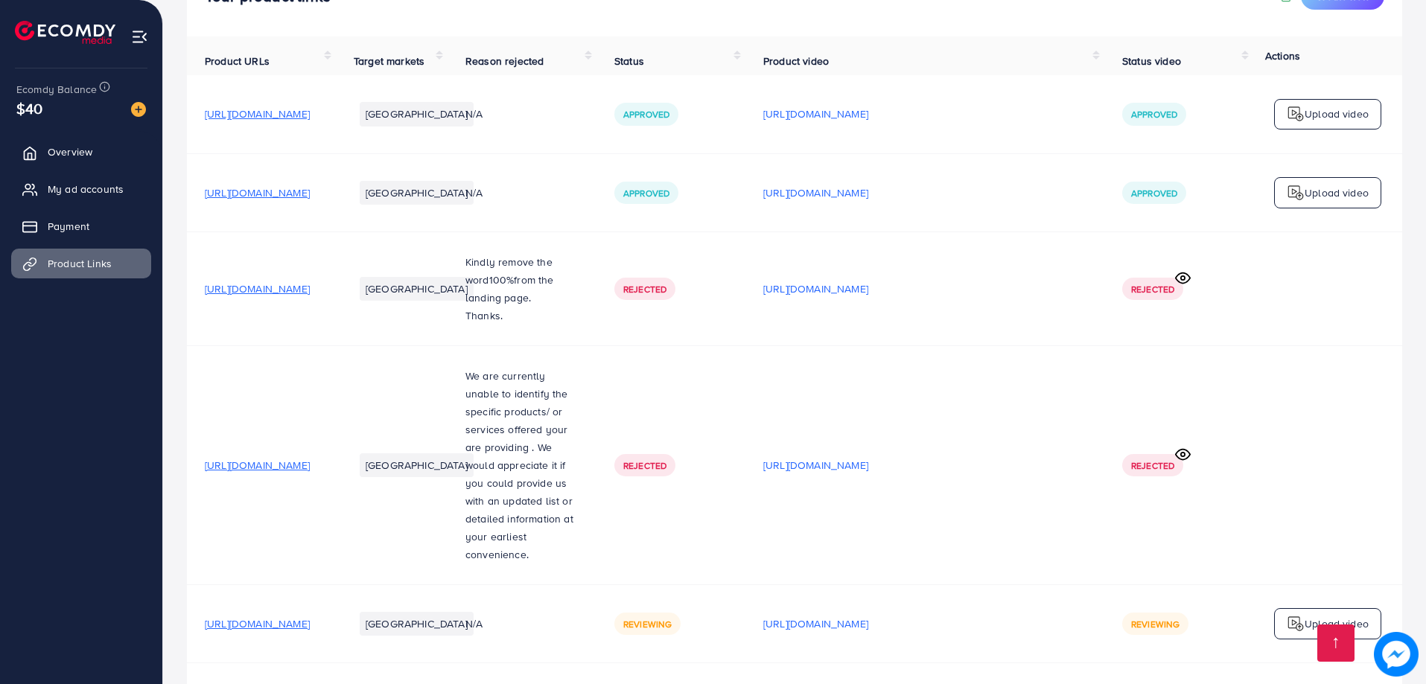
scroll to position [310, 0]
